Goal: Information Seeking & Learning: Find specific fact

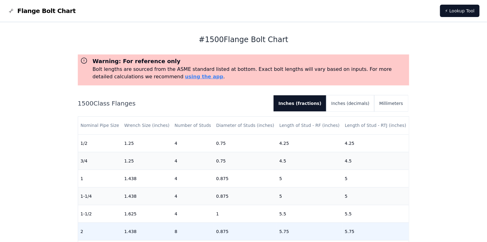
click at [215, 231] on td "0.875" at bounding box center [245, 231] width 63 height 18
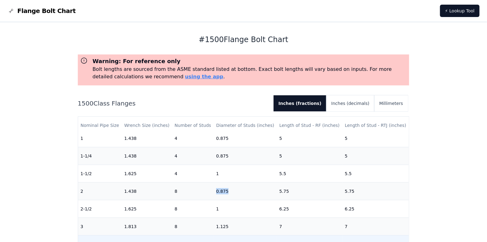
scroll to position [31, 0]
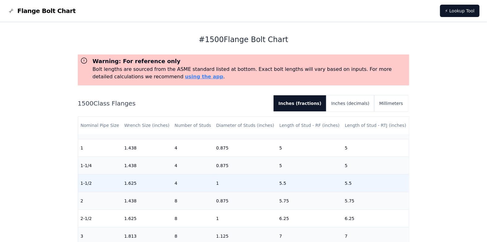
click at [218, 182] on td "1" at bounding box center [245, 183] width 63 height 18
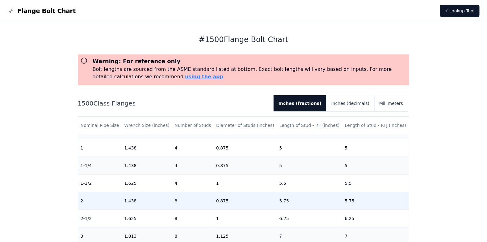
drag, startPoint x: 218, startPoint y: 182, endPoint x: 221, endPoint y: 201, distance: 18.5
click at [221, 201] on td "0.875" at bounding box center [245, 201] width 63 height 18
click at [215, 201] on td "0.875" at bounding box center [245, 201] width 63 height 18
